Goal: Task Accomplishment & Management: Use online tool/utility

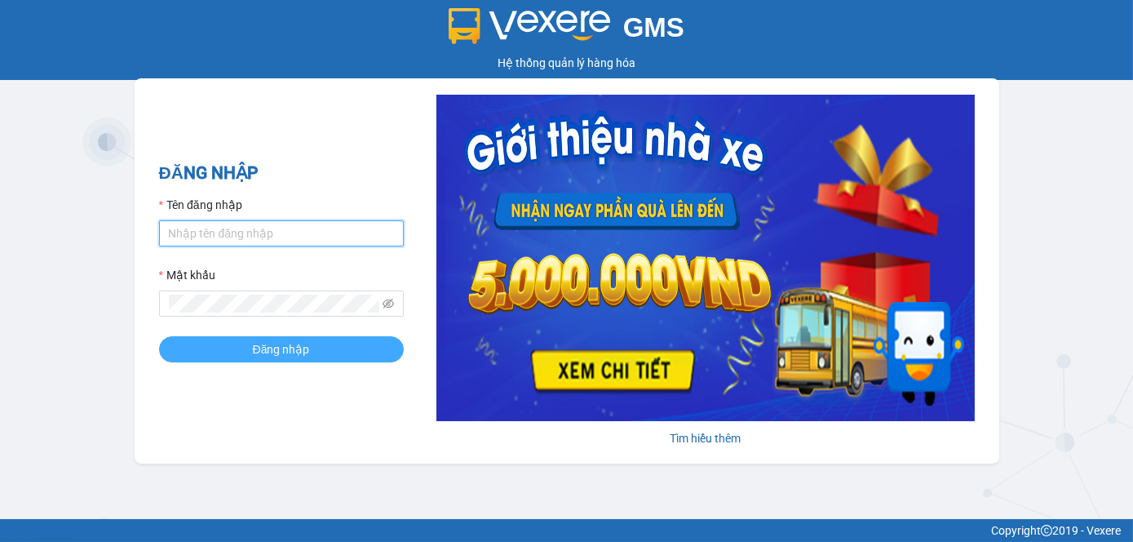
type input "tram.dalatoi"
click at [350, 353] on button "Đăng nhập" at bounding box center [281, 349] width 245 height 26
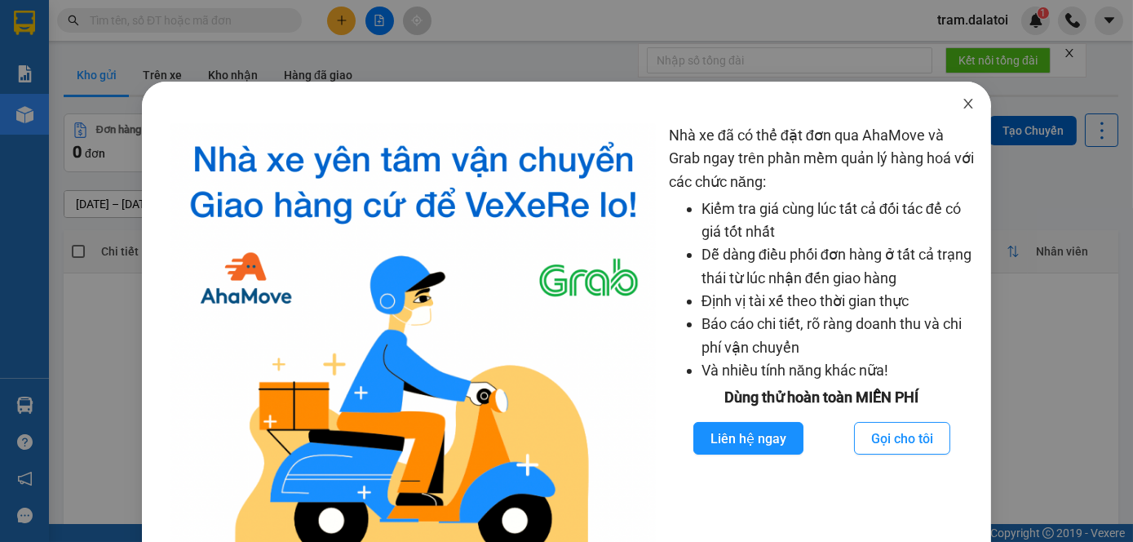
click at [964, 104] on icon "close" at bounding box center [968, 104] width 9 height 10
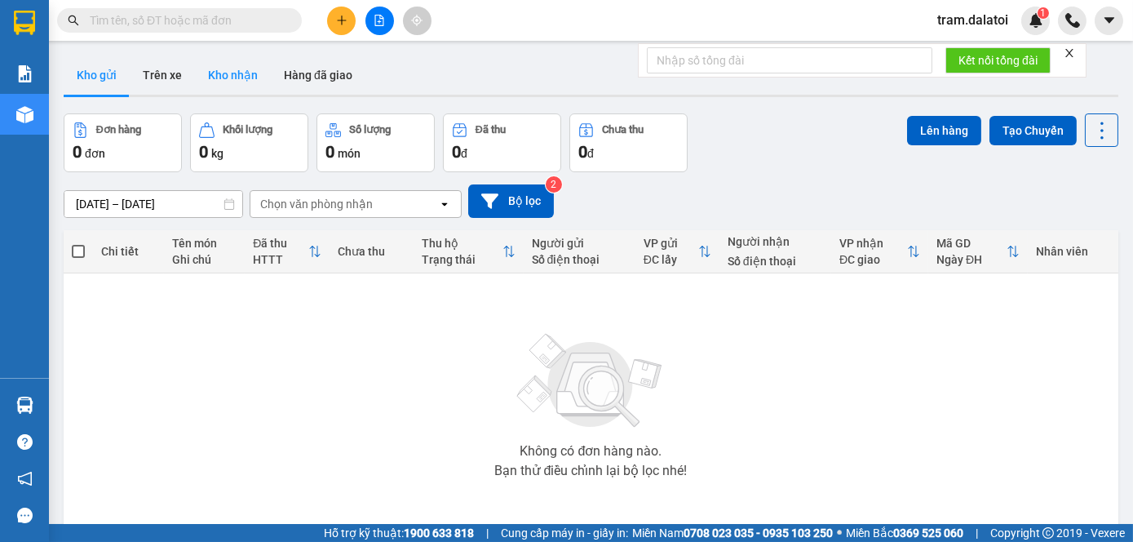
click at [234, 77] on button "Kho nhận" at bounding box center [233, 74] width 76 height 39
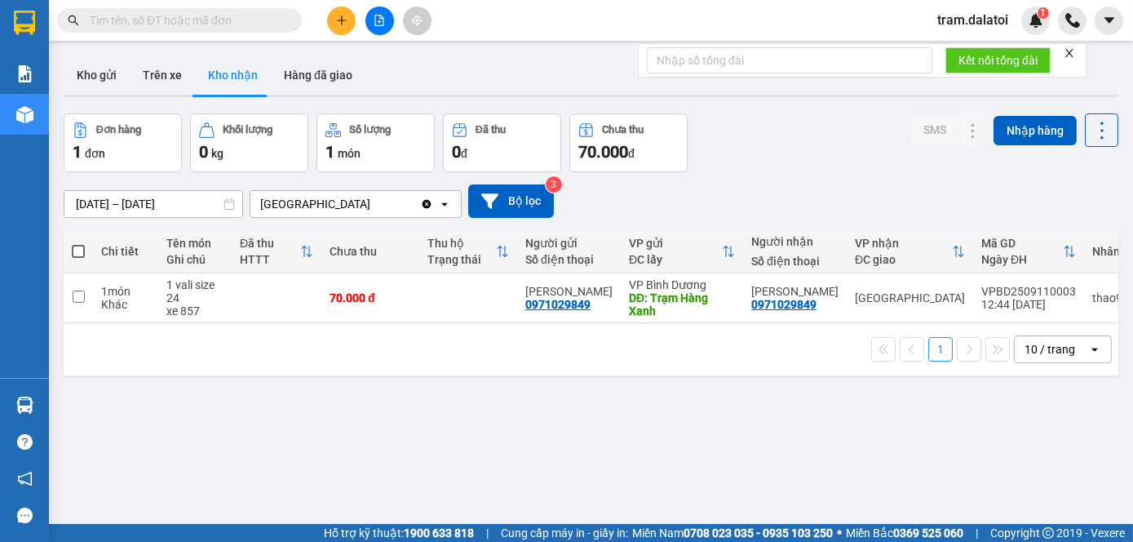
click at [69, 257] on th at bounding box center [78, 251] width 29 height 43
click at [80, 246] on span at bounding box center [78, 251] width 13 height 13
click at [78, 243] on input "checkbox" at bounding box center [78, 243] width 0 height 0
checkbox input "true"
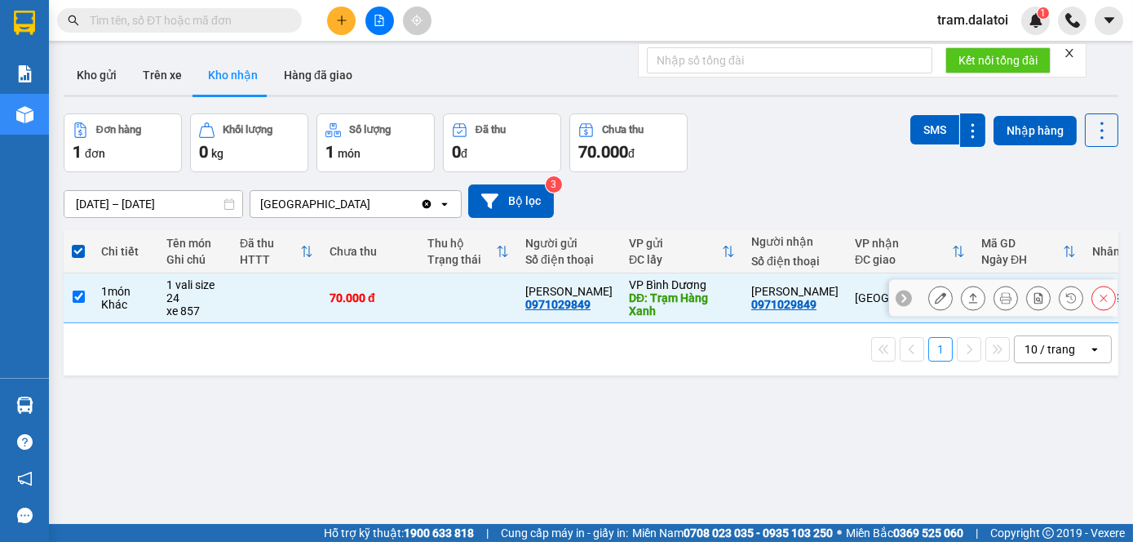
click at [929, 295] on button at bounding box center [940, 298] width 23 height 29
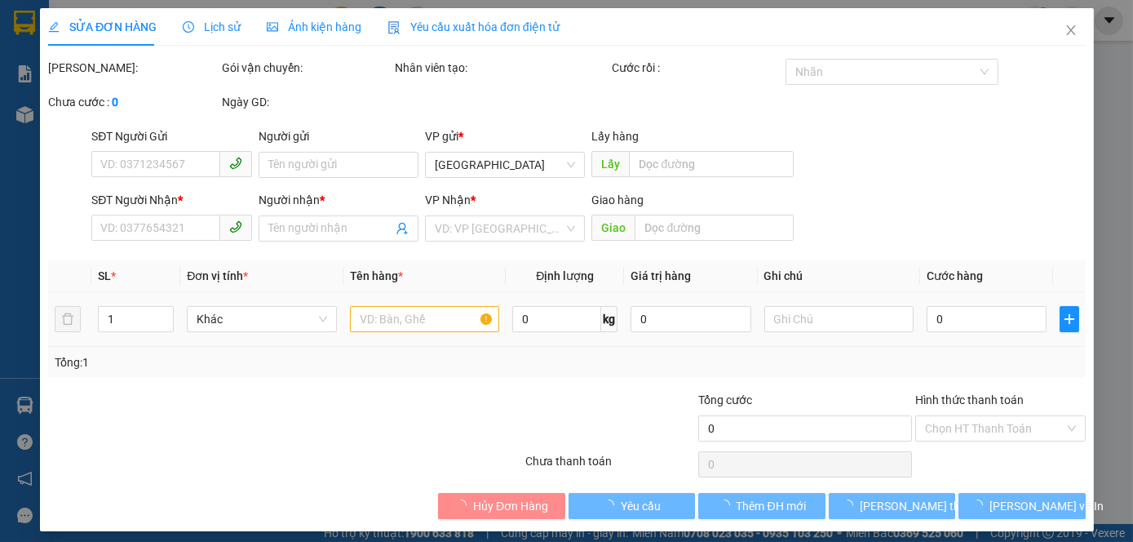
type input "0971029849"
type input "[PERSON_NAME]"
type input "Trạm Hàng Xanh"
type input "0971029849"
type input "[PERSON_NAME]"
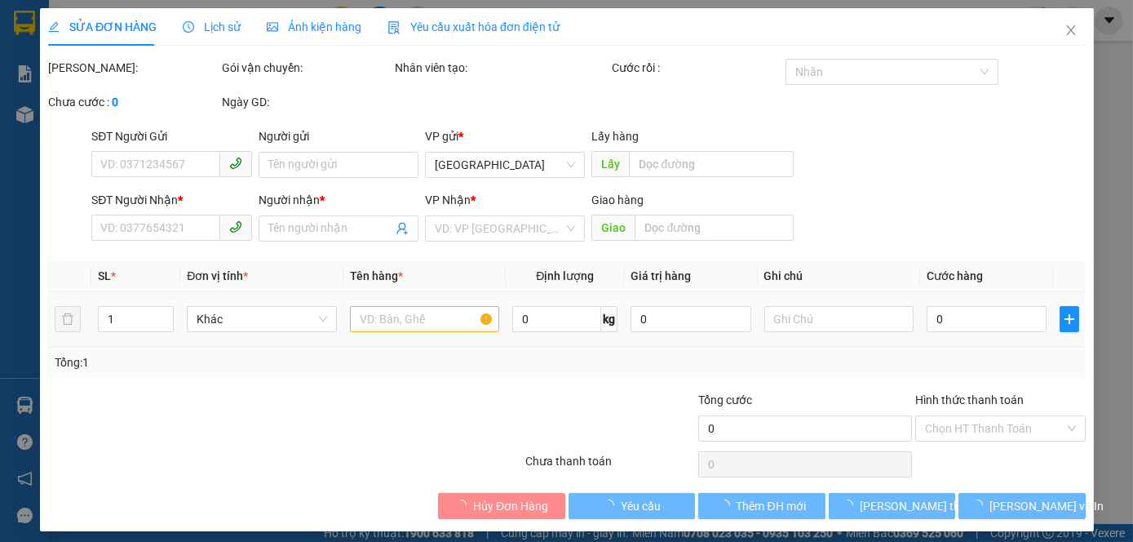
type input "70.000"
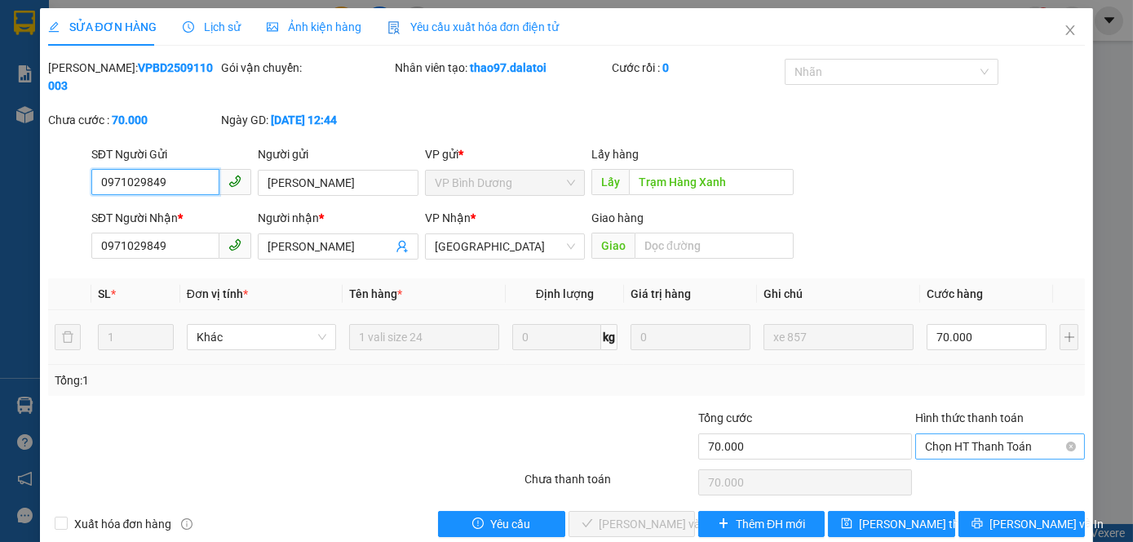
click at [1002, 434] on span "Chọn HT Thanh Toán" at bounding box center [1000, 446] width 151 height 24
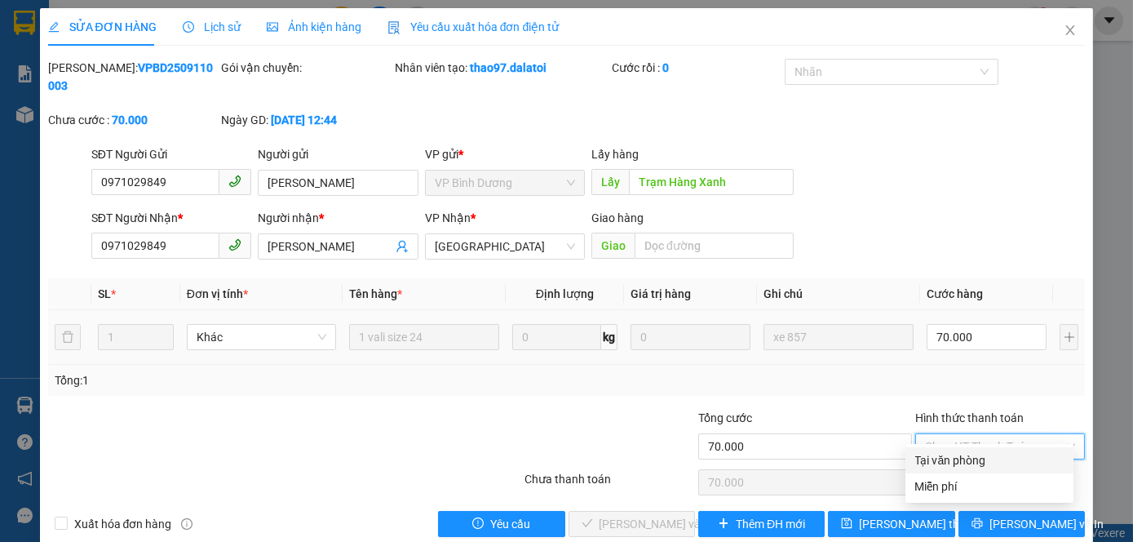
click at [984, 468] on div "Tại văn phòng" at bounding box center [989, 460] width 148 height 18
type input "0"
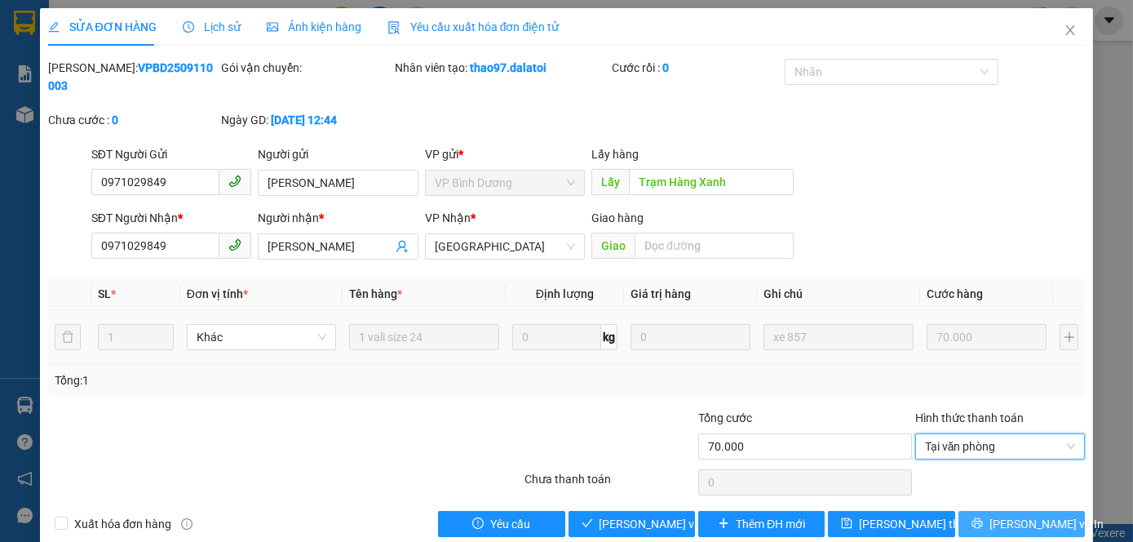
click at [995, 511] on button "[PERSON_NAME] và In" at bounding box center [1021, 524] width 126 height 26
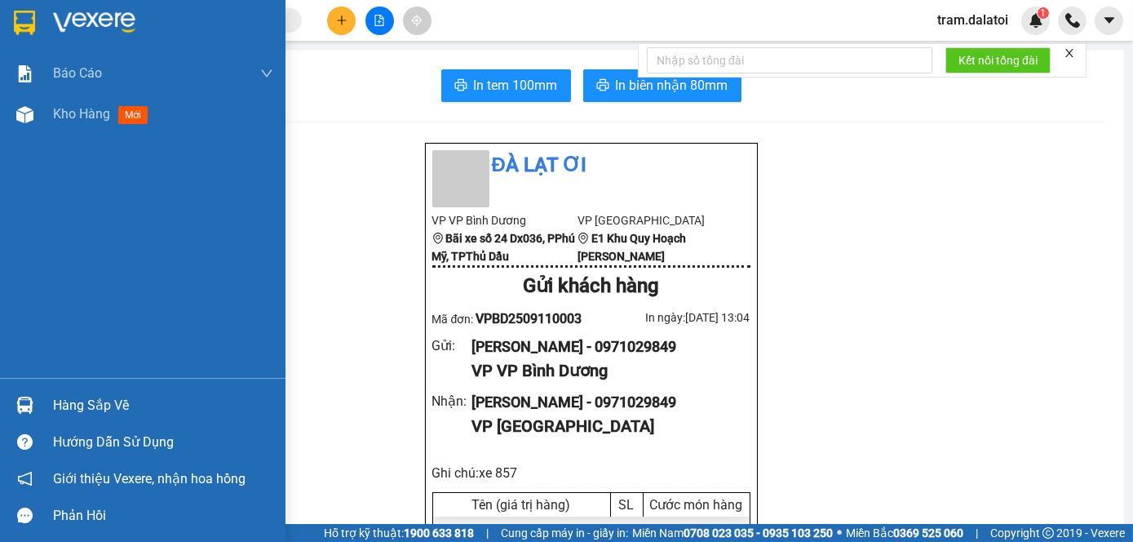
click at [70, 393] on div "Hàng sắp về" at bounding box center [163, 405] width 220 height 24
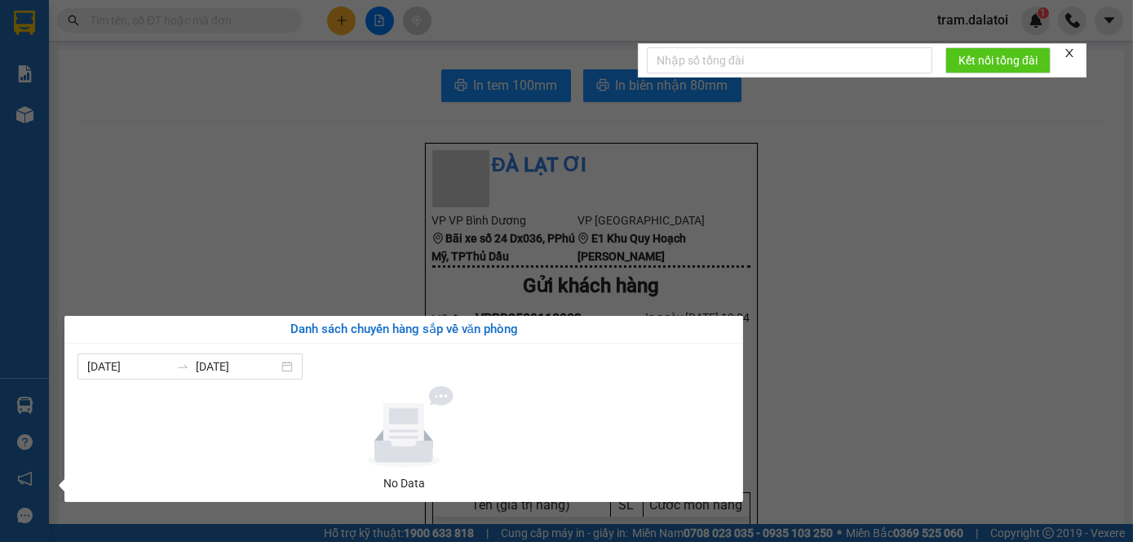
click at [209, 214] on section "Kết quả tìm kiếm ( 0 ) Bộ lọc No Data tram.dalatoi 1 Báo cáo Báo cáo dòng tiền …" at bounding box center [566, 271] width 1133 height 542
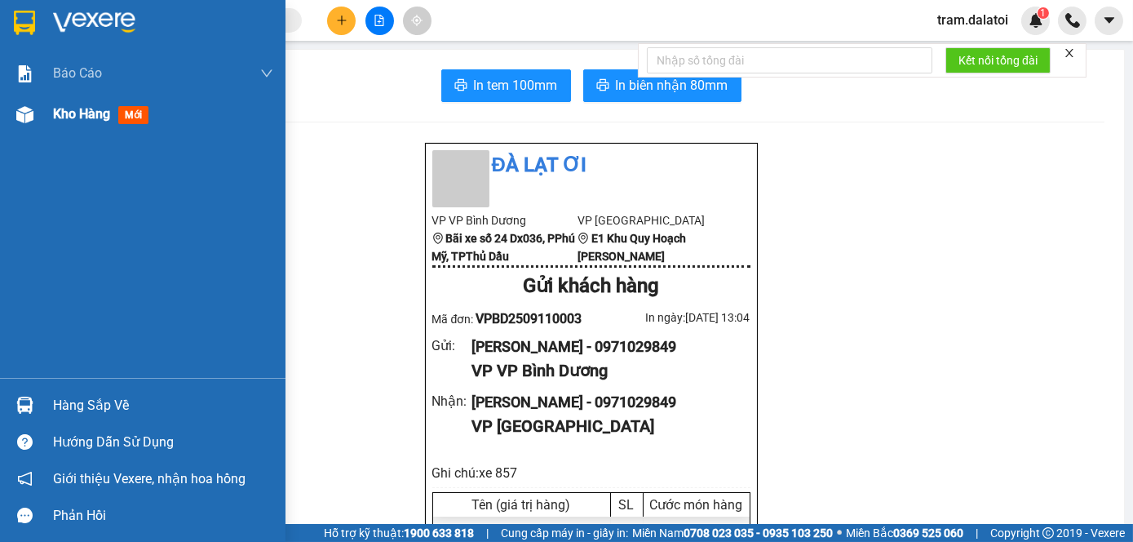
click at [34, 122] on div at bounding box center [25, 114] width 29 height 29
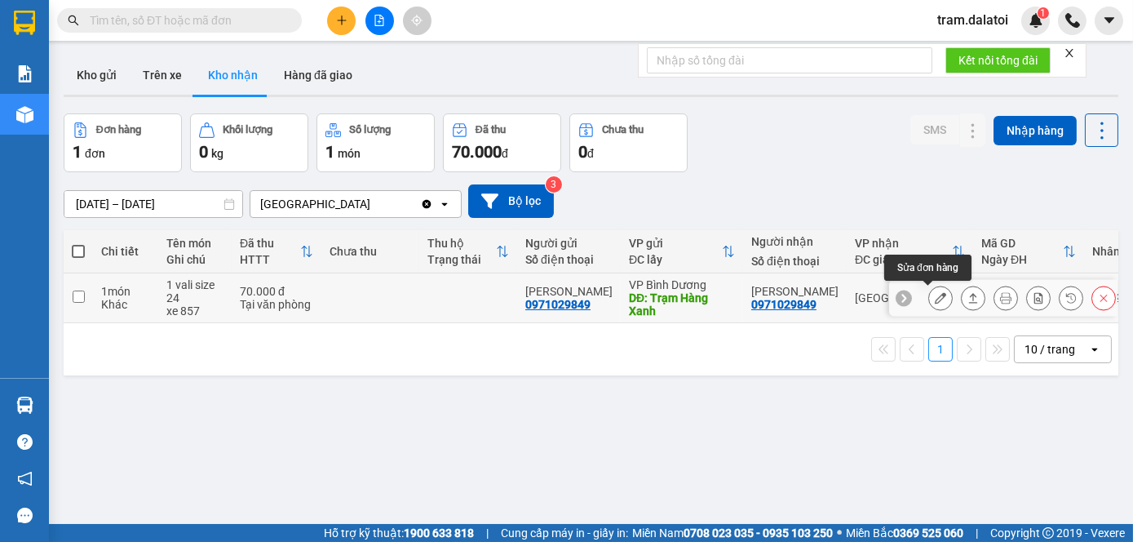
click at [935, 299] on icon at bounding box center [940, 297] width 11 height 11
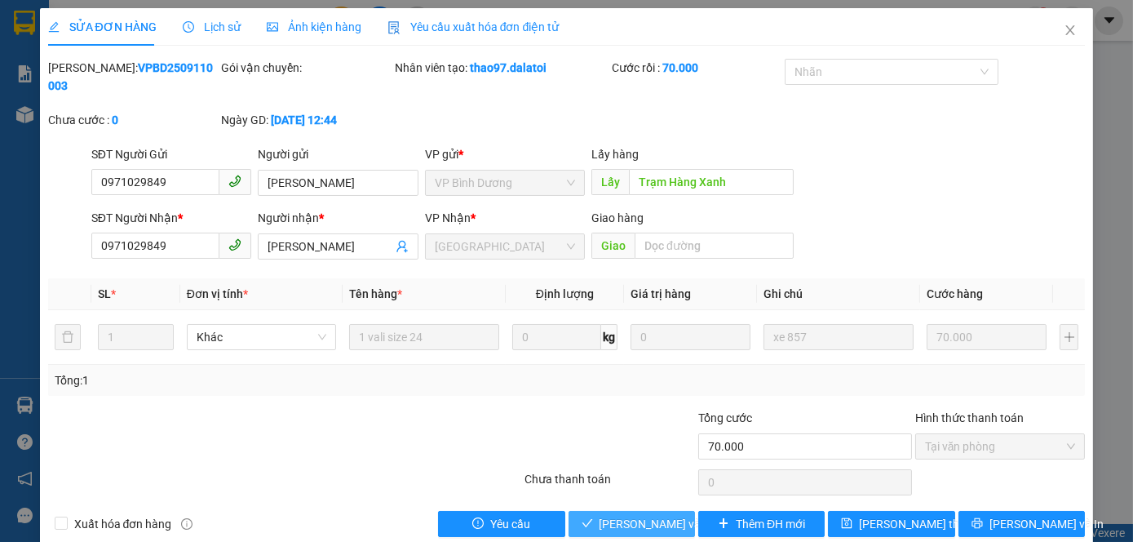
click at [656, 515] on span "[PERSON_NAME] và Giao hàng" at bounding box center [678, 524] width 157 height 18
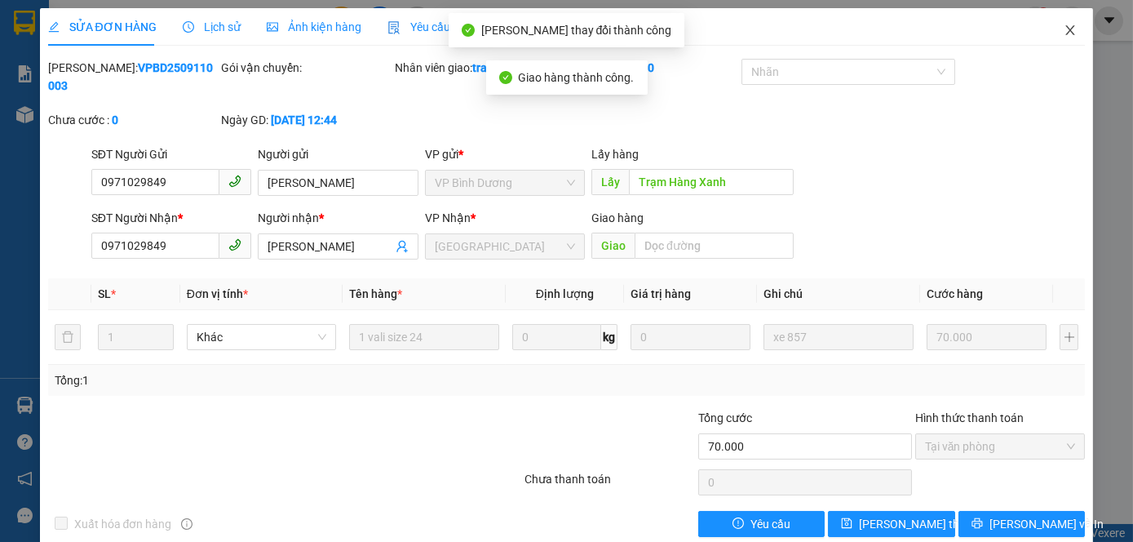
click at [1064, 37] on icon "close" at bounding box center [1070, 30] width 13 height 13
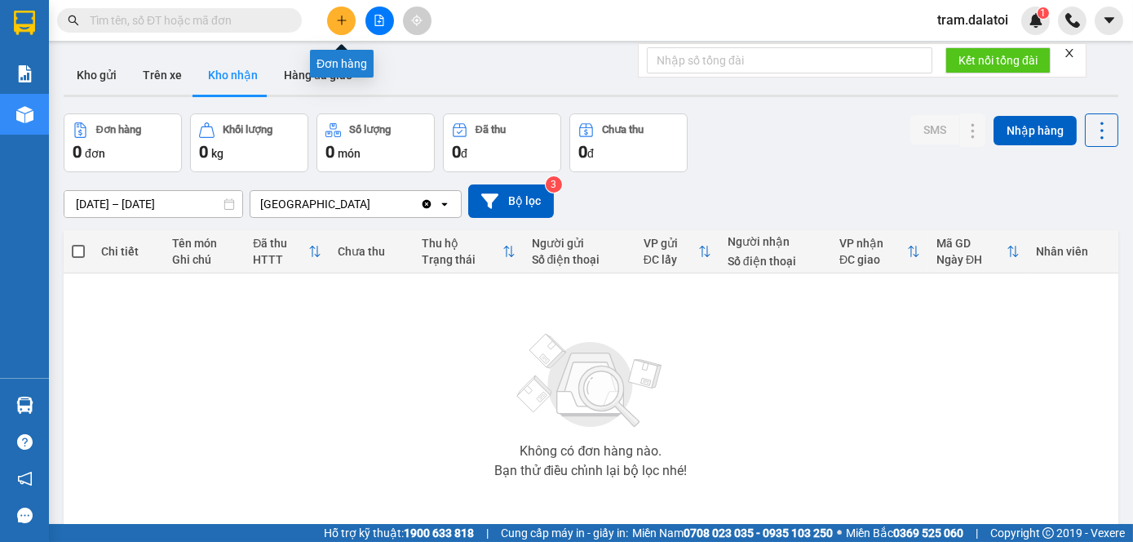
click at [338, 15] on icon "plus" at bounding box center [341, 20] width 11 height 11
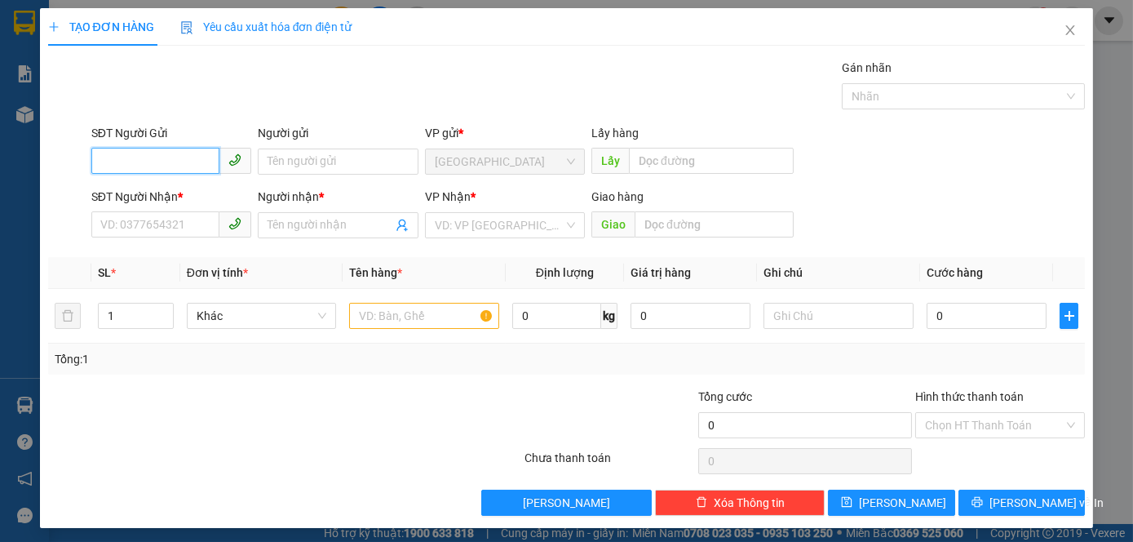
click at [175, 153] on input "SĐT Người Gửi" at bounding box center [155, 161] width 128 height 26
paste input "0374388760"
type input "0374388760"
click at [203, 223] on input "SĐT Người Nhận *" at bounding box center [155, 224] width 128 height 26
paste input "0374388760"
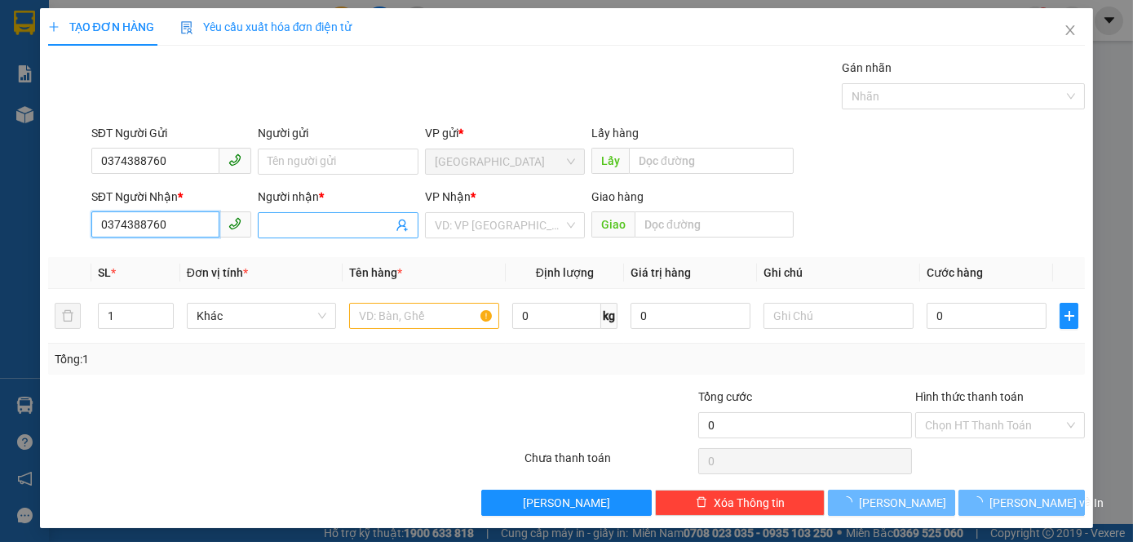
type input "0374388760"
click at [336, 219] on input "Người nhận *" at bounding box center [330, 225] width 124 height 18
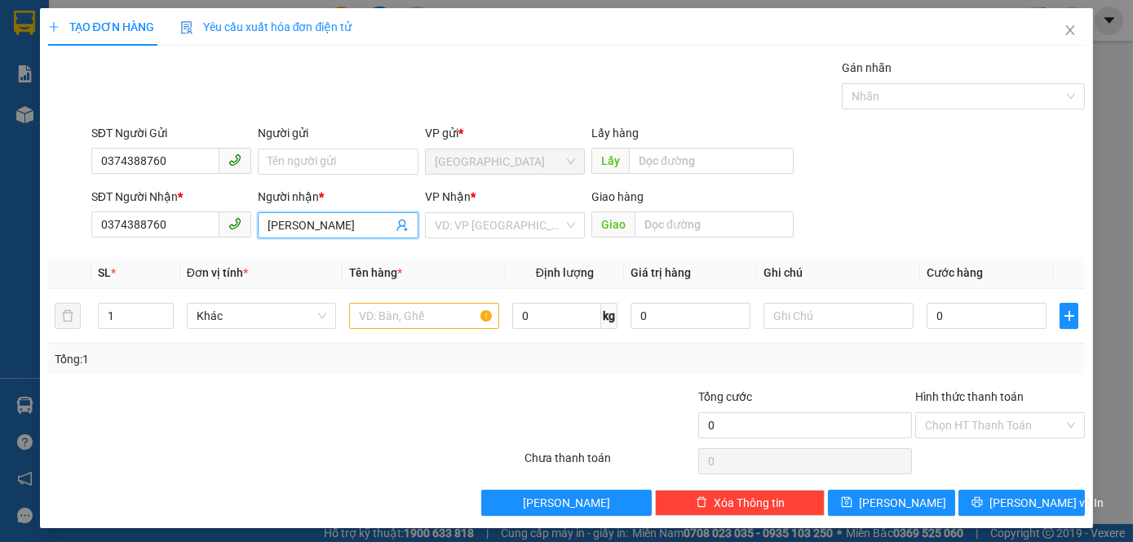
type input "[PERSON_NAME]"
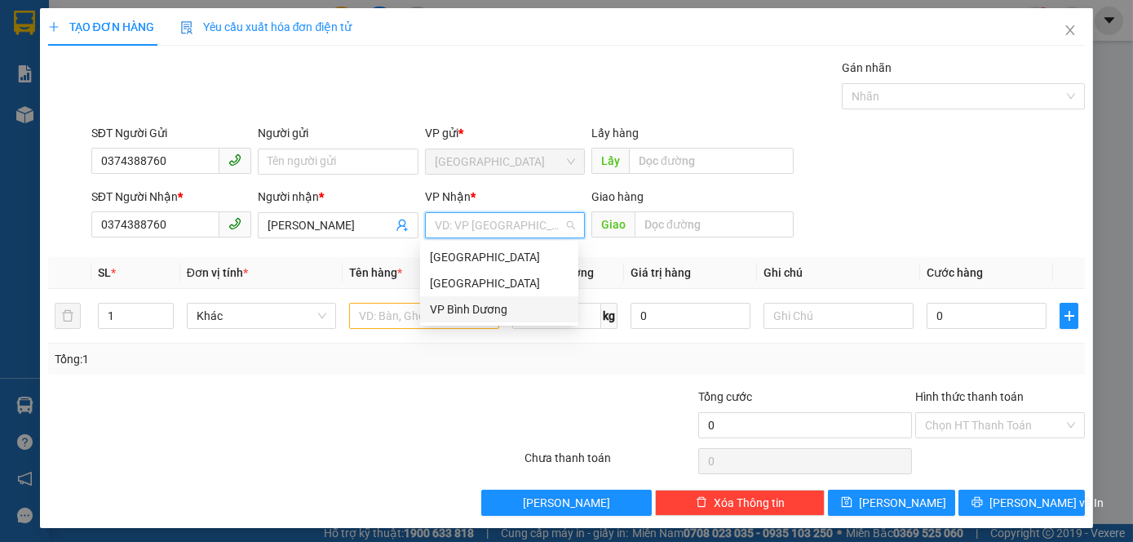
click at [508, 316] on div "VP Bình Dương" at bounding box center [499, 309] width 139 height 18
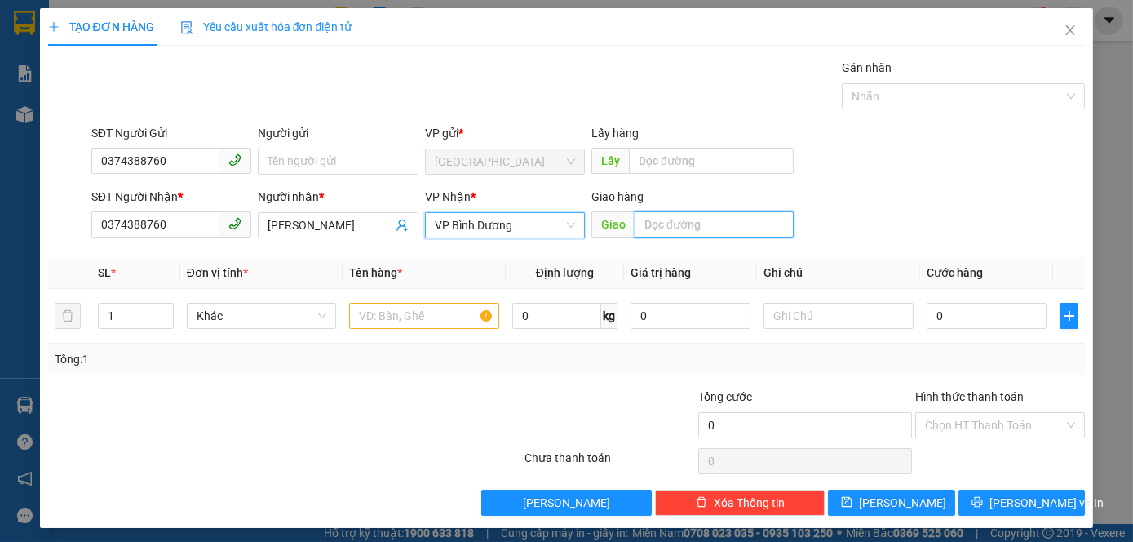
click at [696, 224] on input "text" at bounding box center [714, 224] width 159 height 26
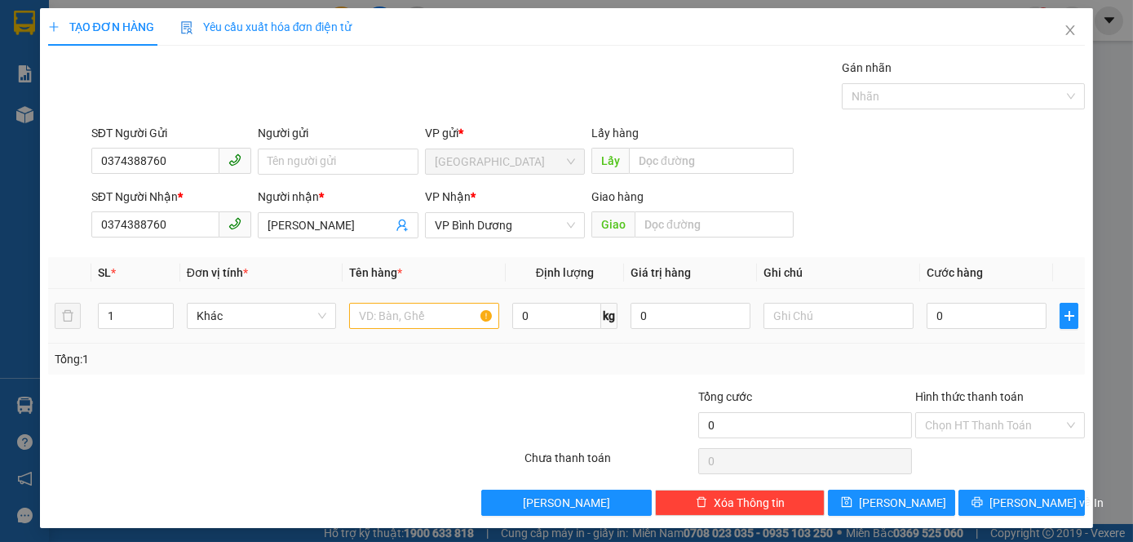
click at [1053, 334] on td at bounding box center [1069, 316] width 32 height 55
click at [959, 320] on input "0" at bounding box center [987, 316] width 120 height 26
type input "3"
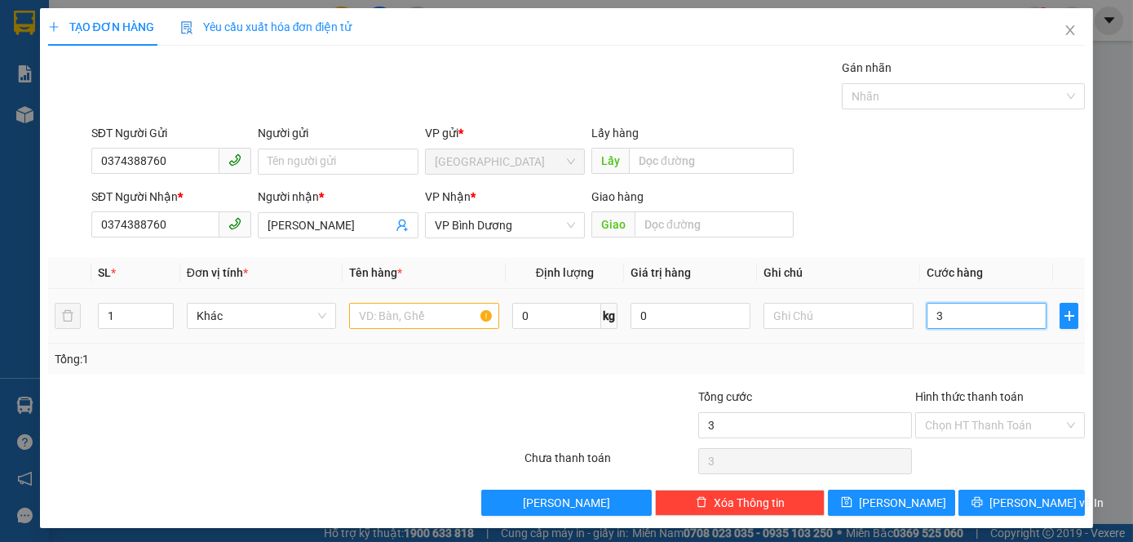
type input "30"
type input "300"
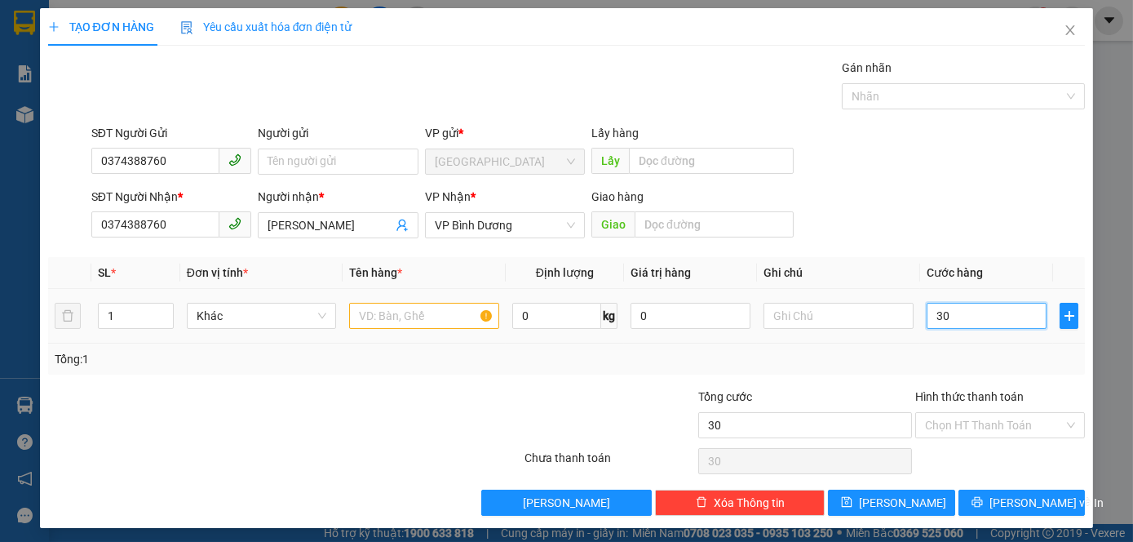
type input "300"
type input "3.000"
type input "30.000"
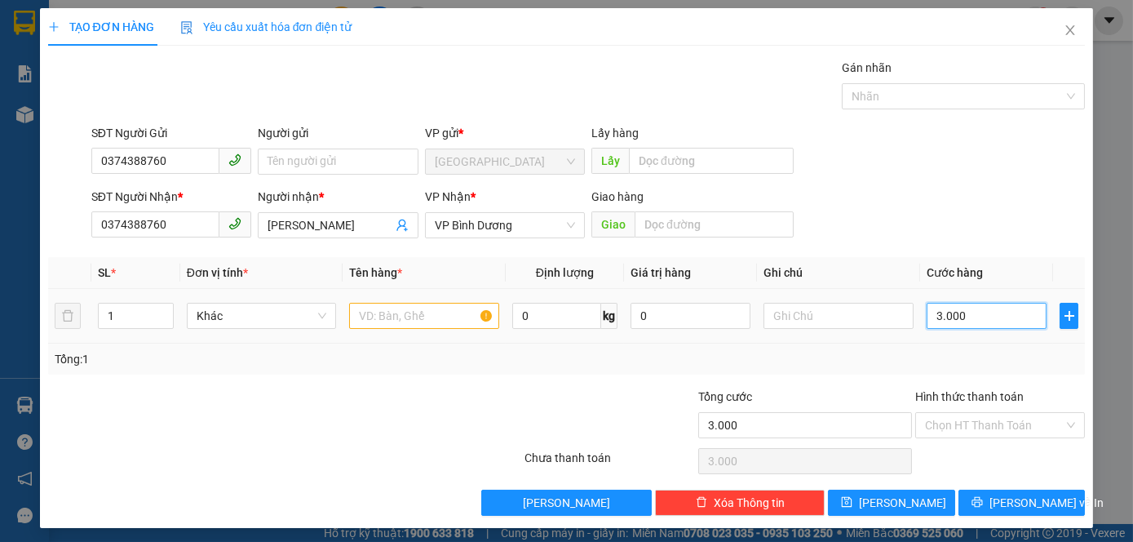
type input "30.000"
click at [794, 312] on input "text" at bounding box center [838, 316] width 150 height 26
type input "857"
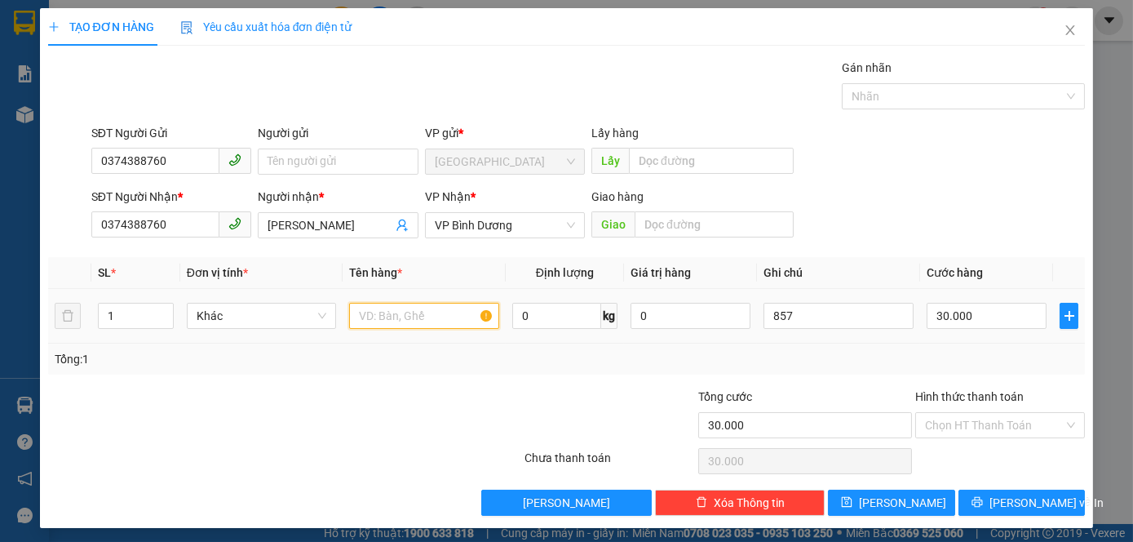
click at [379, 316] on input "text" at bounding box center [424, 316] width 150 height 26
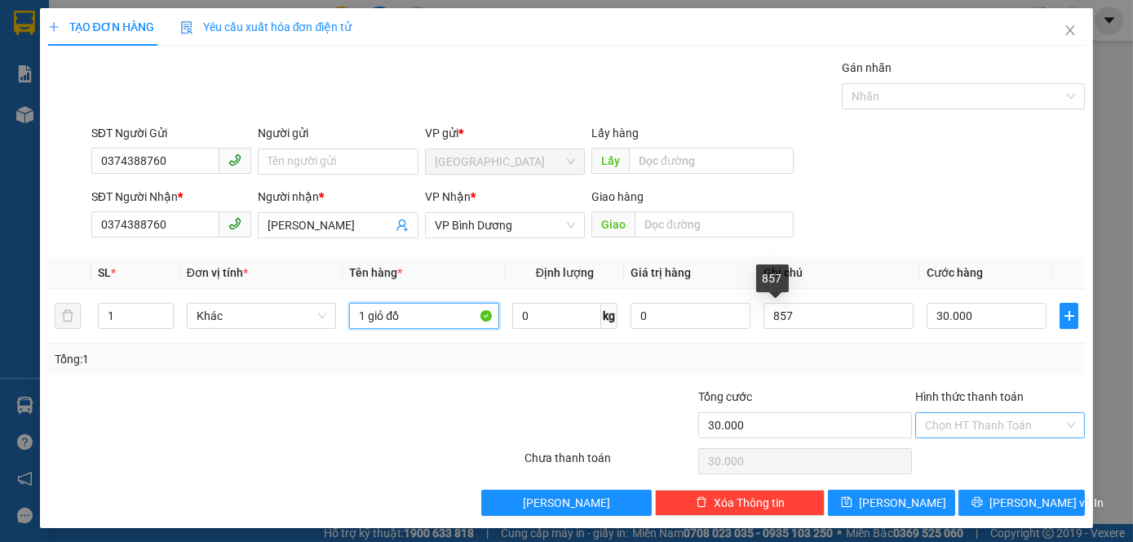
type input "1 giỏ đồ"
click at [965, 429] on input "Hình thức thanh toán" at bounding box center [994, 425] width 139 height 24
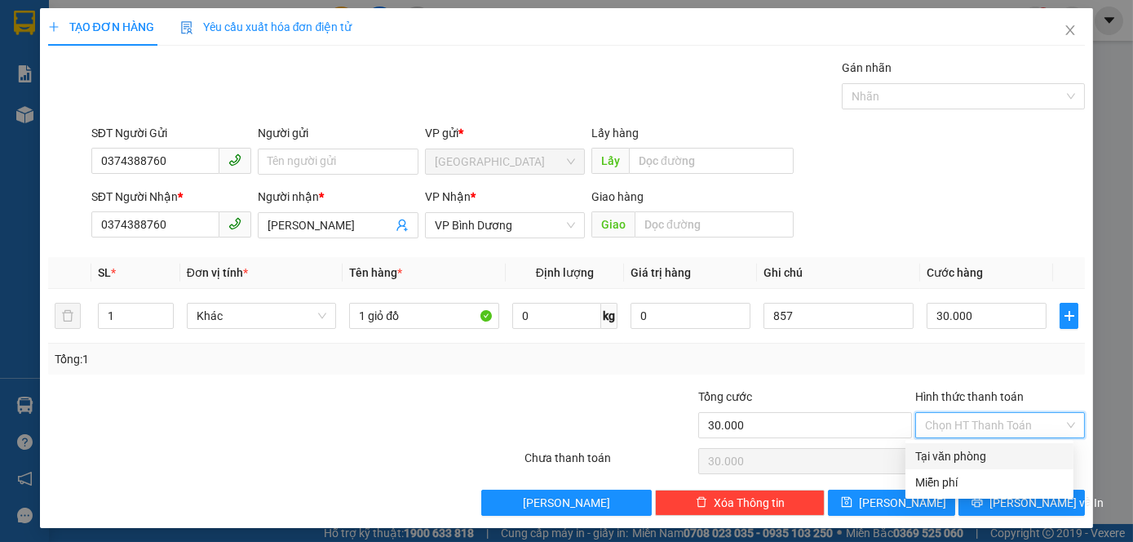
click at [960, 449] on div "Tại văn phòng" at bounding box center [989, 456] width 148 height 18
type input "0"
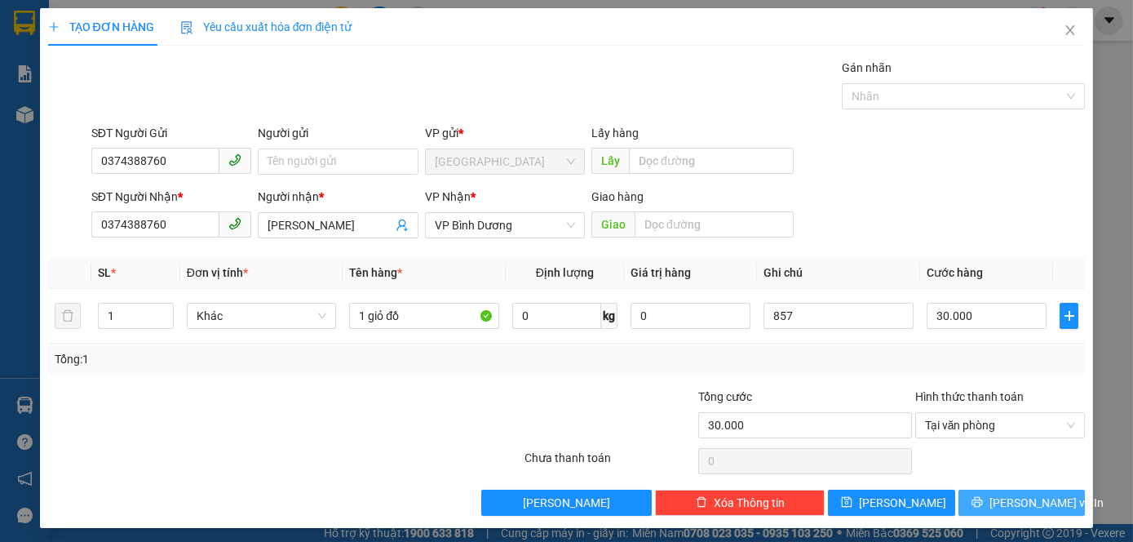
click at [1001, 494] on span "[PERSON_NAME] và In" at bounding box center [1046, 502] width 114 height 18
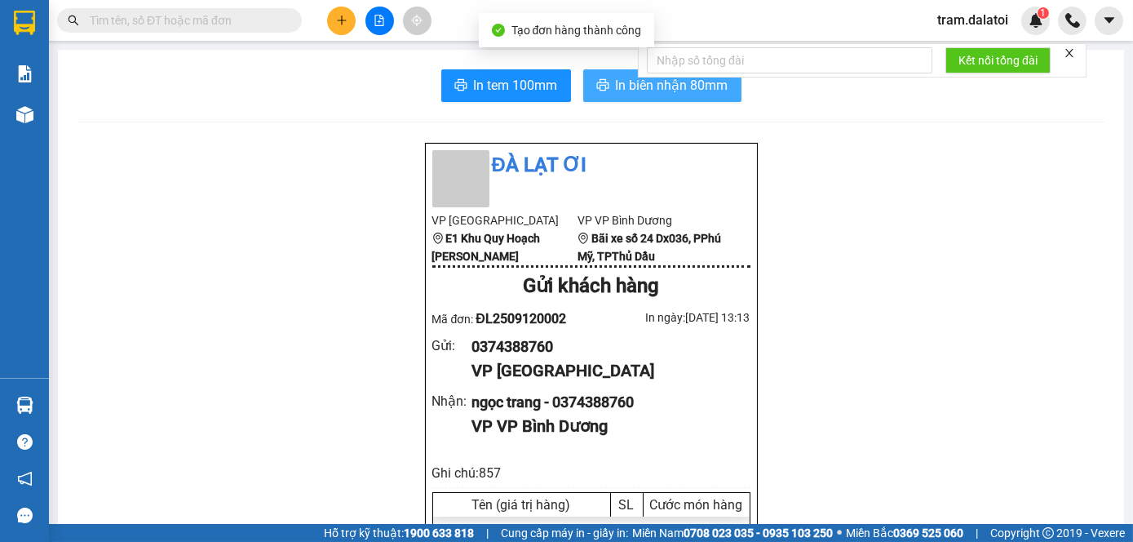
click at [616, 92] on span "In biên nhận 80mm" at bounding box center [672, 85] width 113 height 20
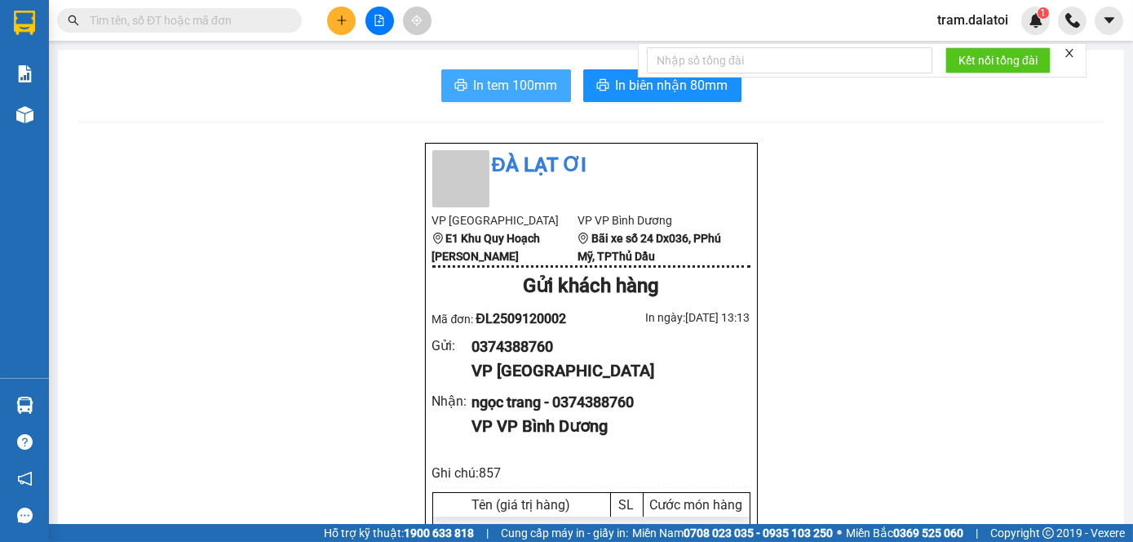
click at [493, 75] on span "In tem 100mm" at bounding box center [516, 85] width 84 height 20
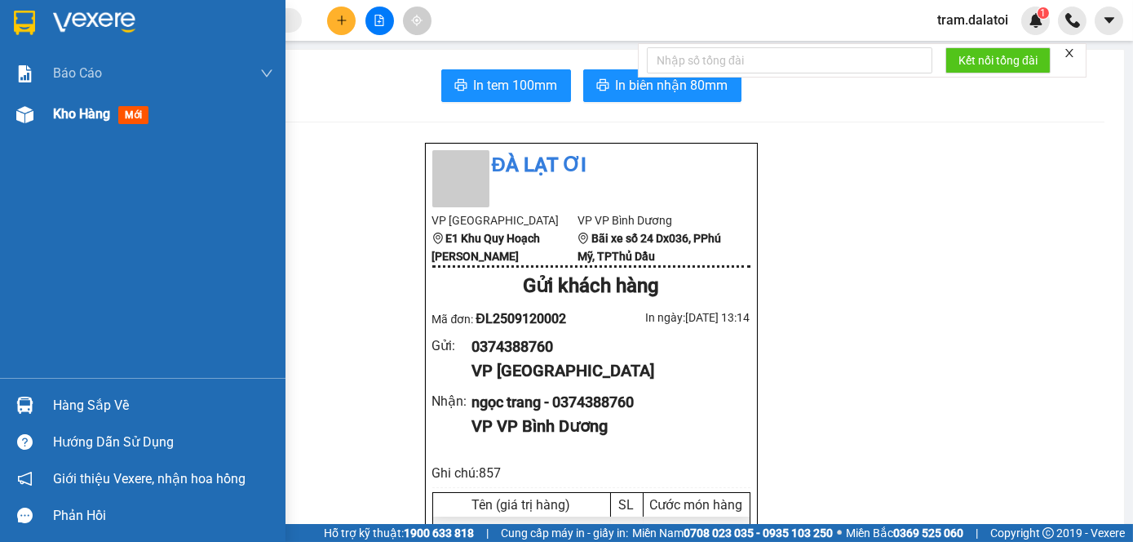
drag, startPoint x: 46, startPoint y: 123, endPoint x: 64, endPoint y: 126, distance: 17.4
click at [46, 123] on div "Kho hàng mới" at bounding box center [142, 114] width 285 height 41
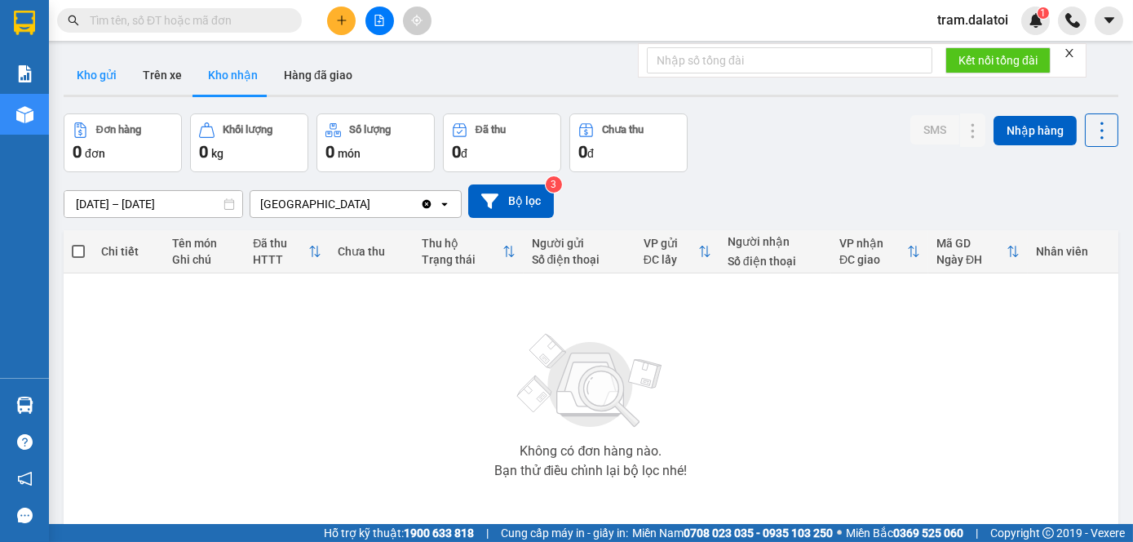
click at [108, 70] on button "Kho gửi" at bounding box center [97, 74] width 66 height 39
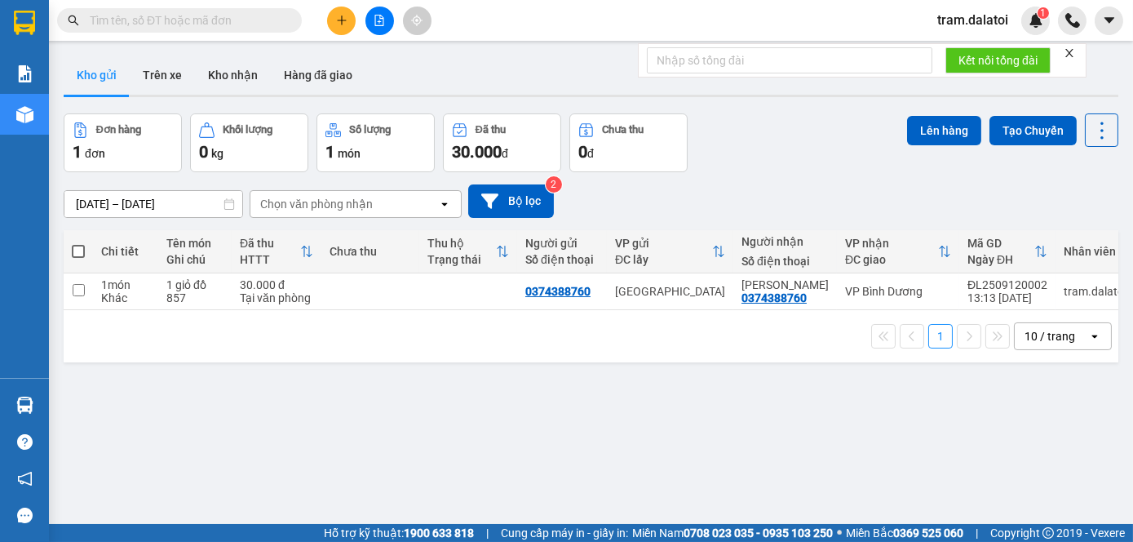
click at [83, 249] on span at bounding box center [78, 251] width 13 height 13
click at [78, 243] on input "checkbox" at bounding box center [78, 243] width 0 height 0
checkbox input "true"
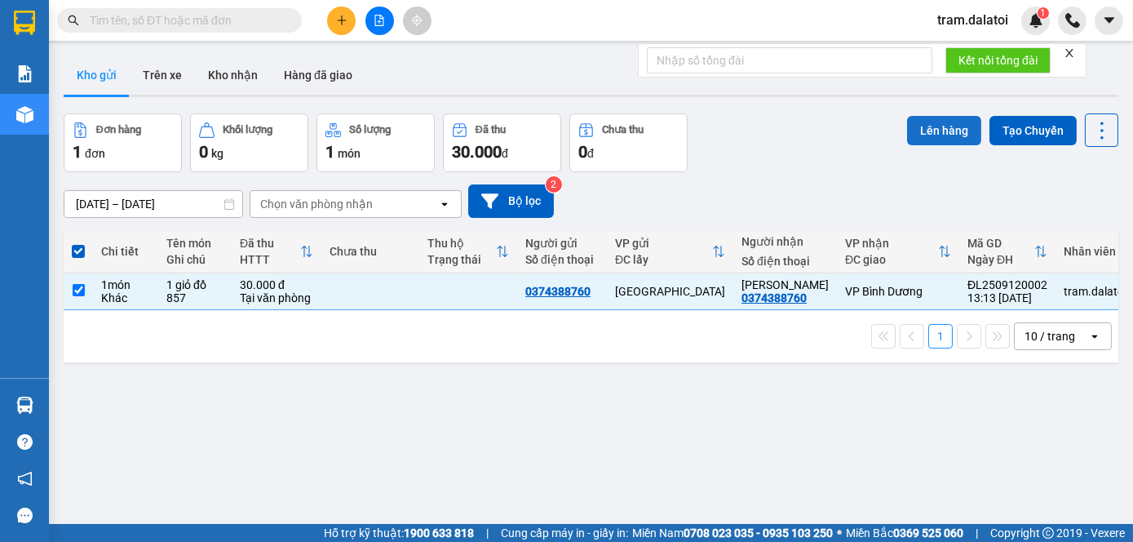
click at [937, 133] on button "Lên hàng" at bounding box center [944, 130] width 74 height 29
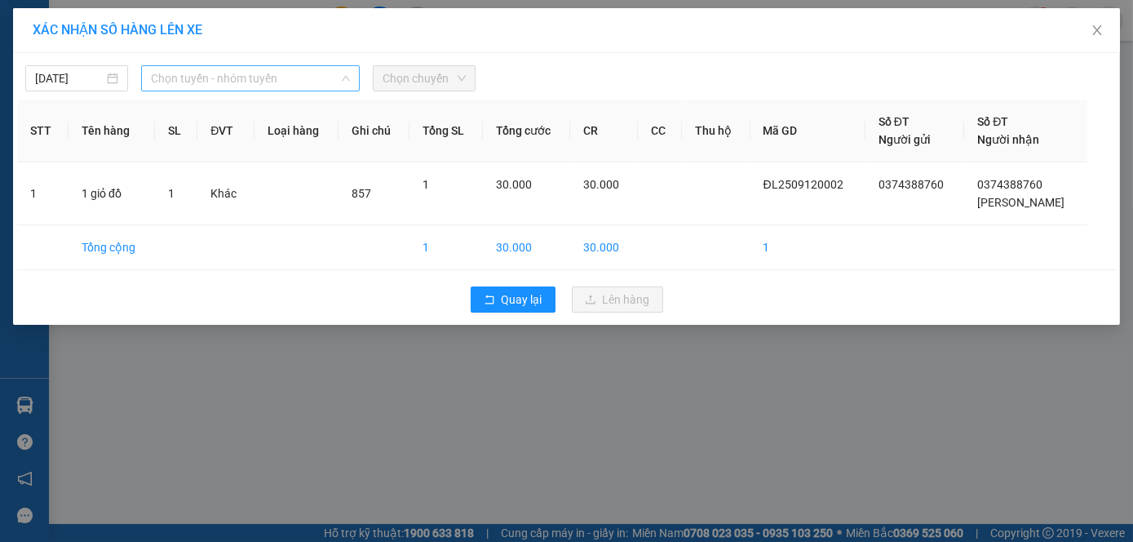
drag, startPoint x: 298, startPoint y: 73, endPoint x: 297, endPoint y: 104, distance: 31.0
click at [297, 78] on span "Chọn tuyến - nhóm tuyến" at bounding box center [250, 78] width 199 height 24
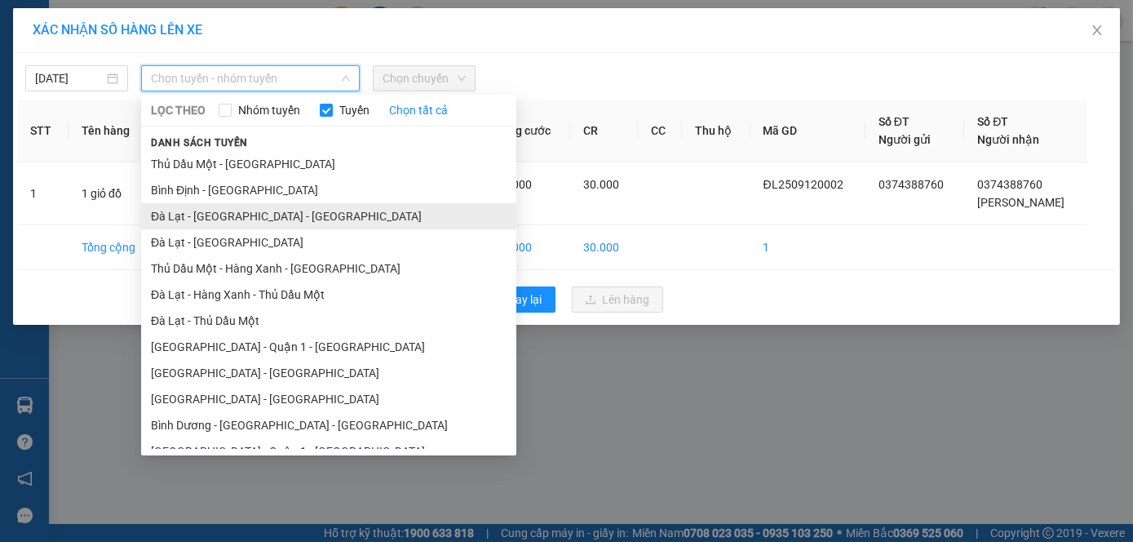
click at [259, 211] on li "Đà Lạt - [GEOGRAPHIC_DATA] - [GEOGRAPHIC_DATA]" at bounding box center [328, 216] width 375 height 26
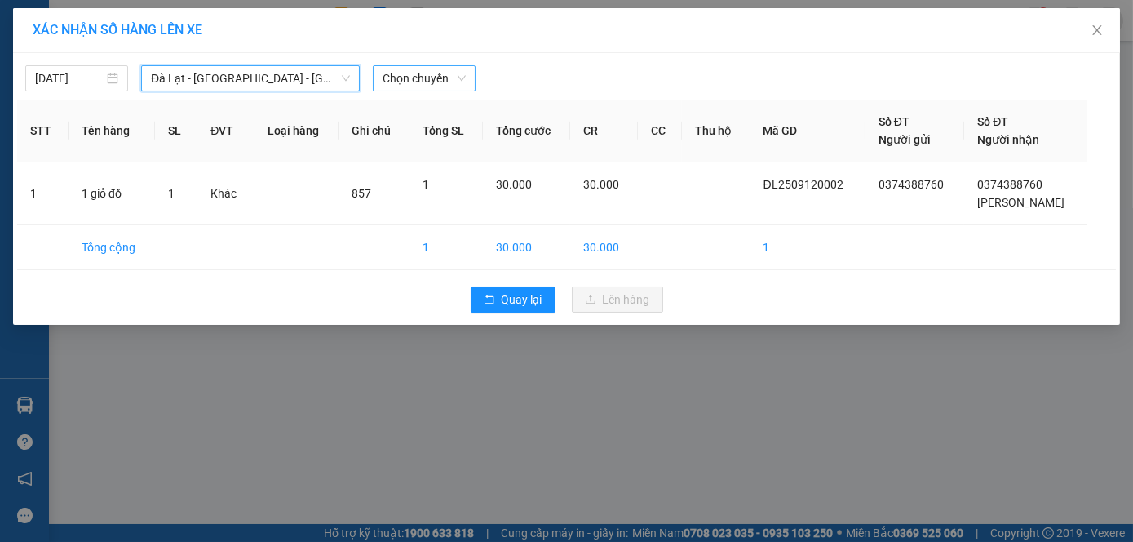
click at [460, 74] on span "Chọn chuyến" at bounding box center [424, 78] width 83 height 24
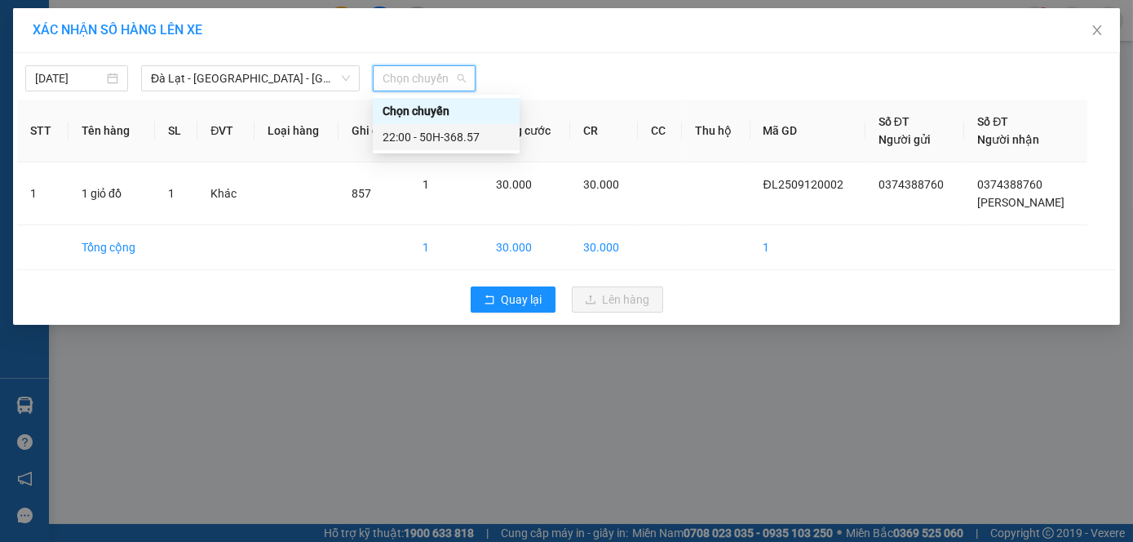
click at [445, 135] on div "22:00 - 50H-368.57" at bounding box center [446, 137] width 127 height 18
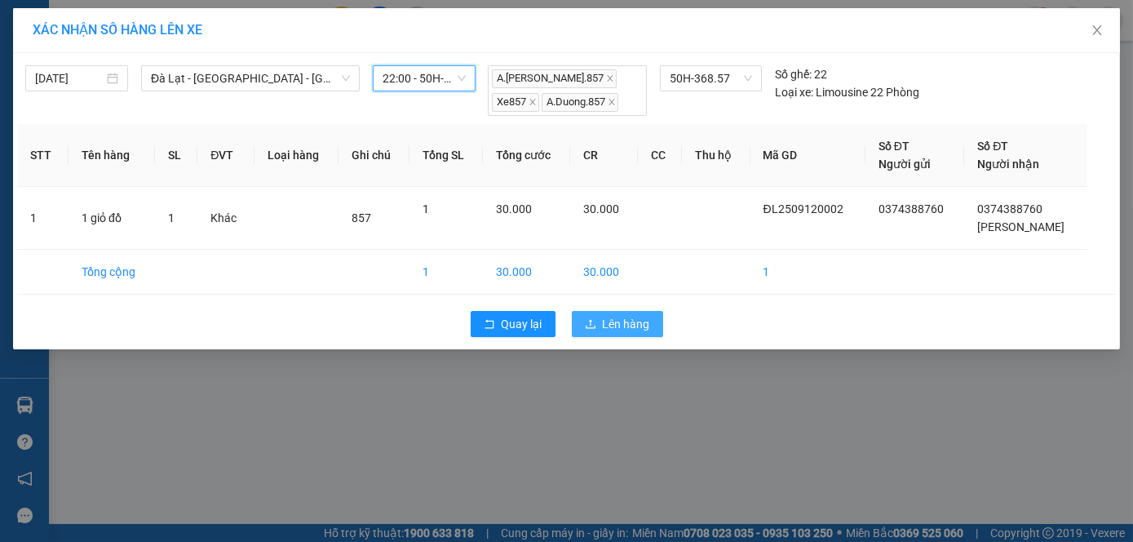
click at [649, 316] on button "Lên hàng" at bounding box center [617, 324] width 91 height 26
